Goal: Navigation & Orientation: Find specific page/section

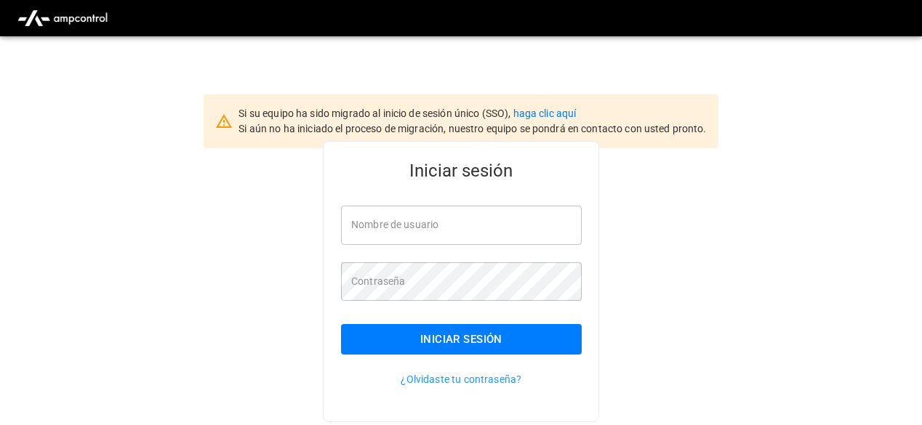
type input "**********"
click at [454, 347] on button "Iniciar sesión" at bounding box center [461, 339] width 241 height 31
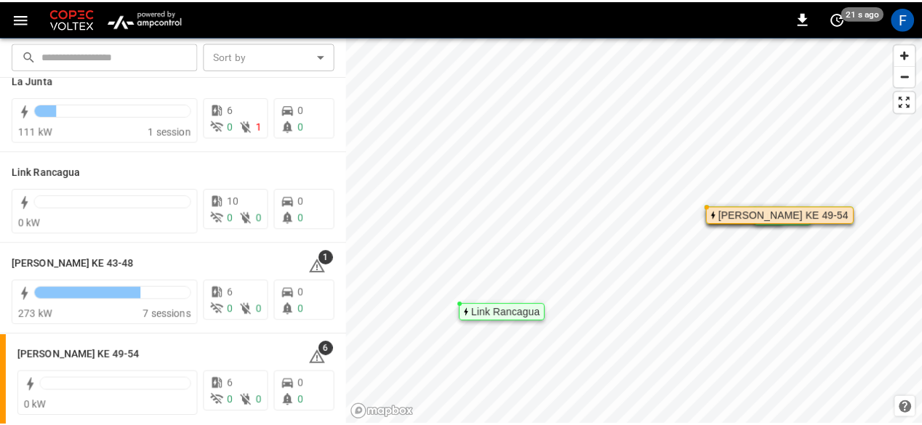
scroll to position [129, 0]
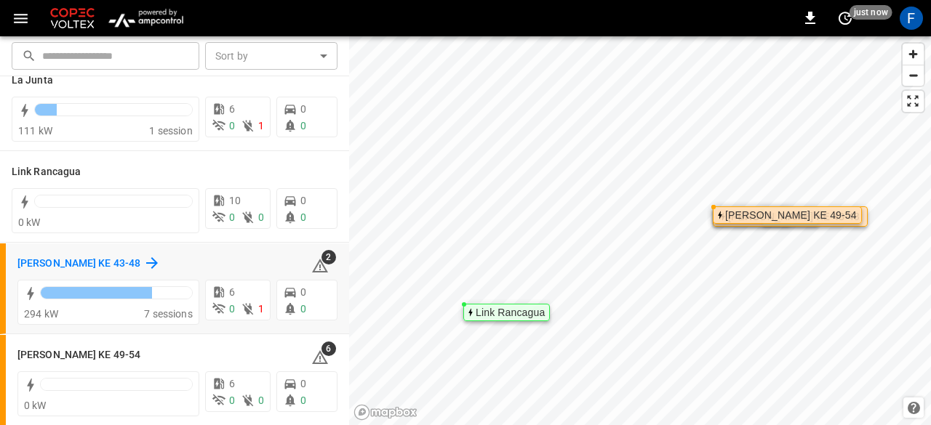
click at [93, 261] on h6 "[PERSON_NAME] KE 43-48" at bounding box center [78, 264] width 123 height 16
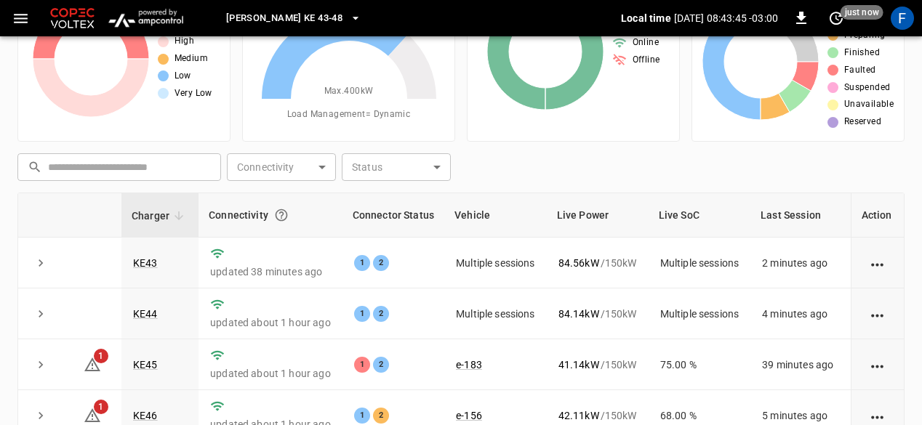
scroll to position [218, 0]
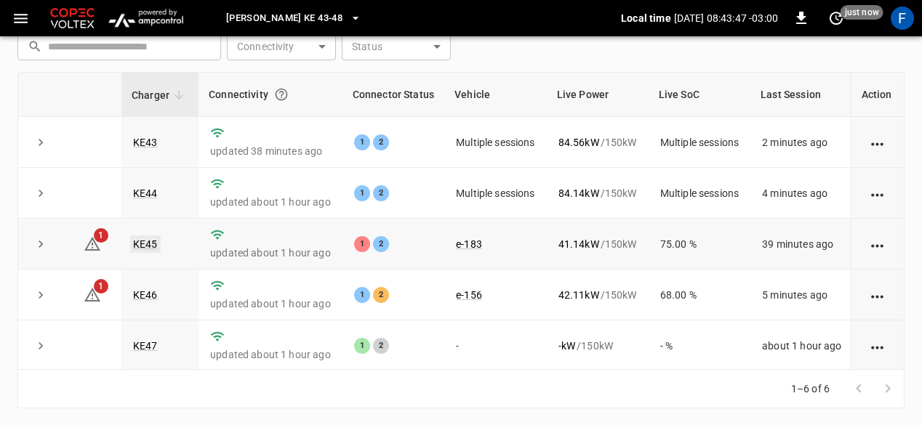
click at [149, 244] on link "KE45" at bounding box center [145, 244] width 31 height 17
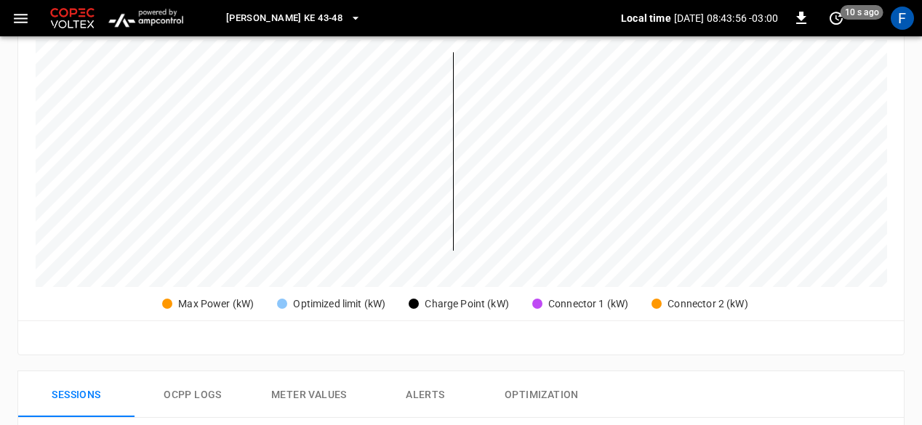
scroll to position [364, 0]
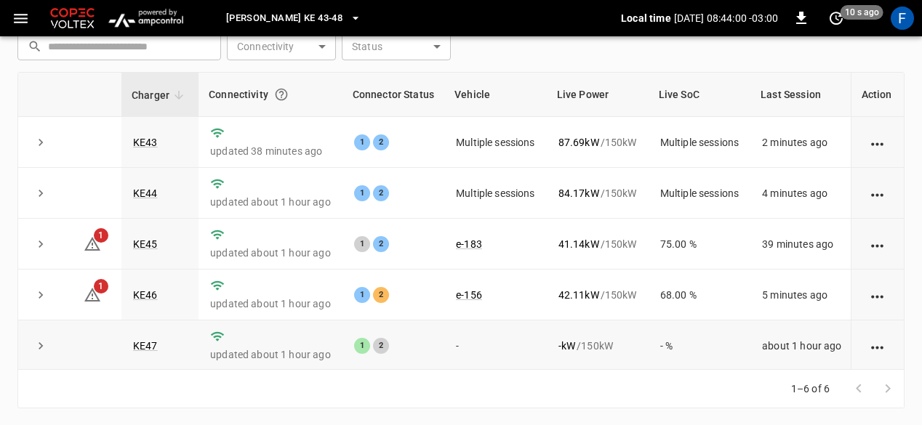
scroll to position [61, 0]
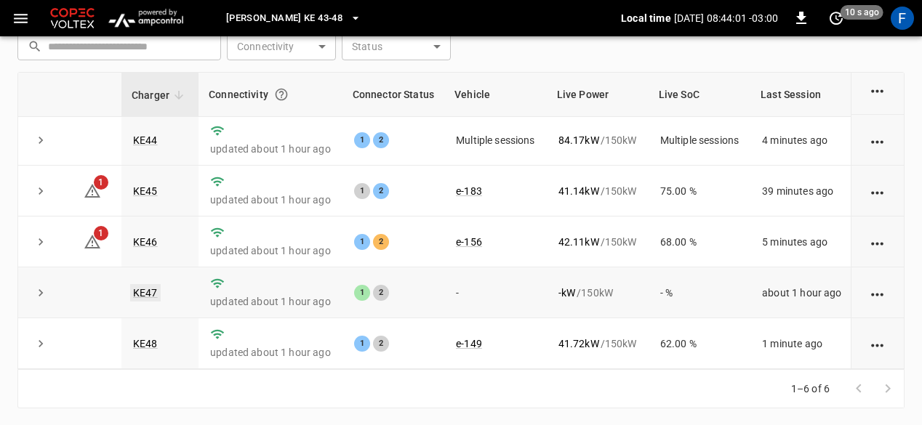
click at [141, 286] on link "KE47" at bounding box center [145, 292] width 31 height 17
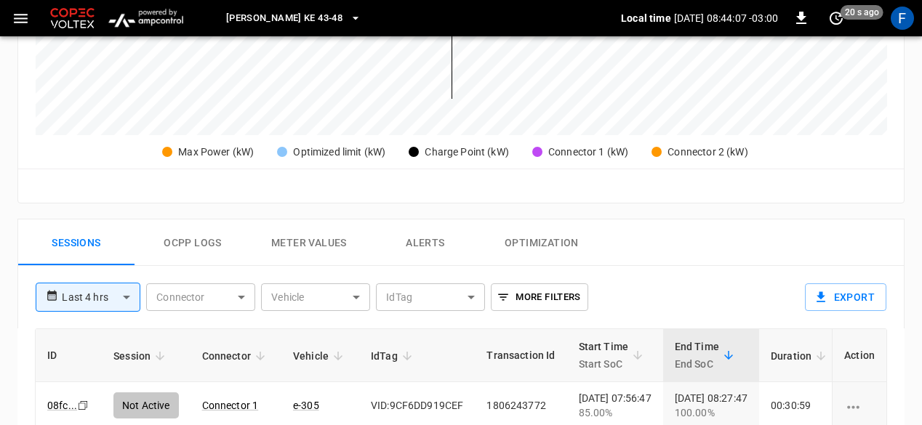
scroll to position [654, 0]
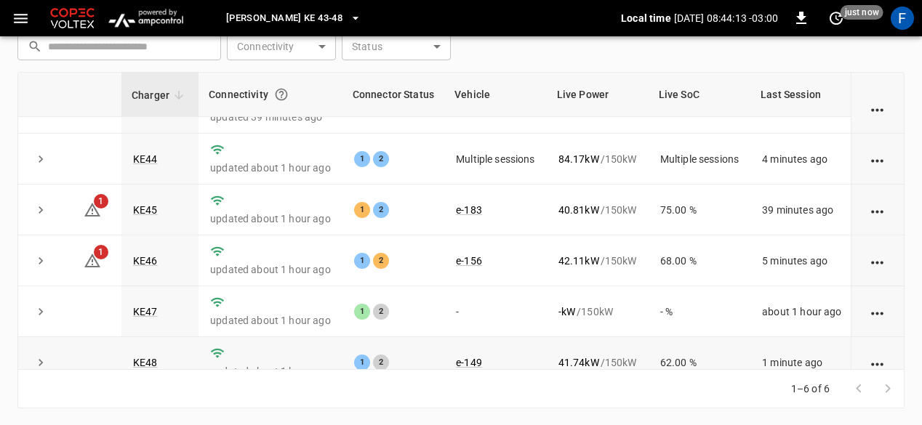
scroll to position [61, 0]
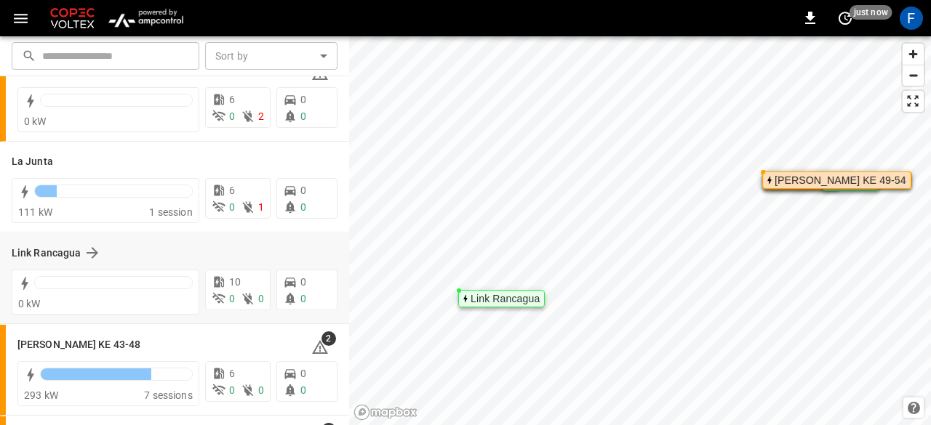
scroll to position [129, 0]
